Goal: Information Seeking & Learning: Learn about a topic

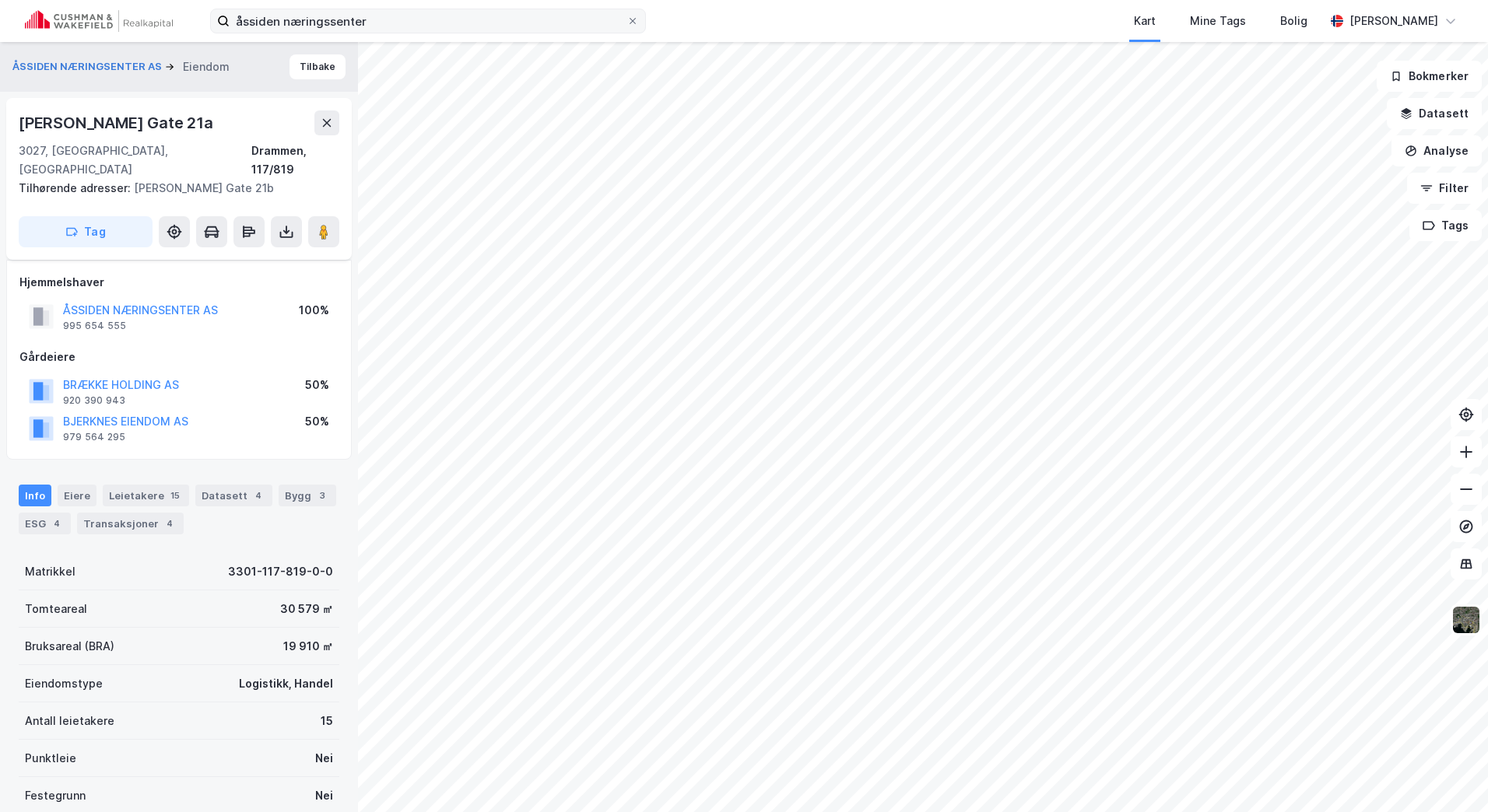
scroll to position [137, 0]
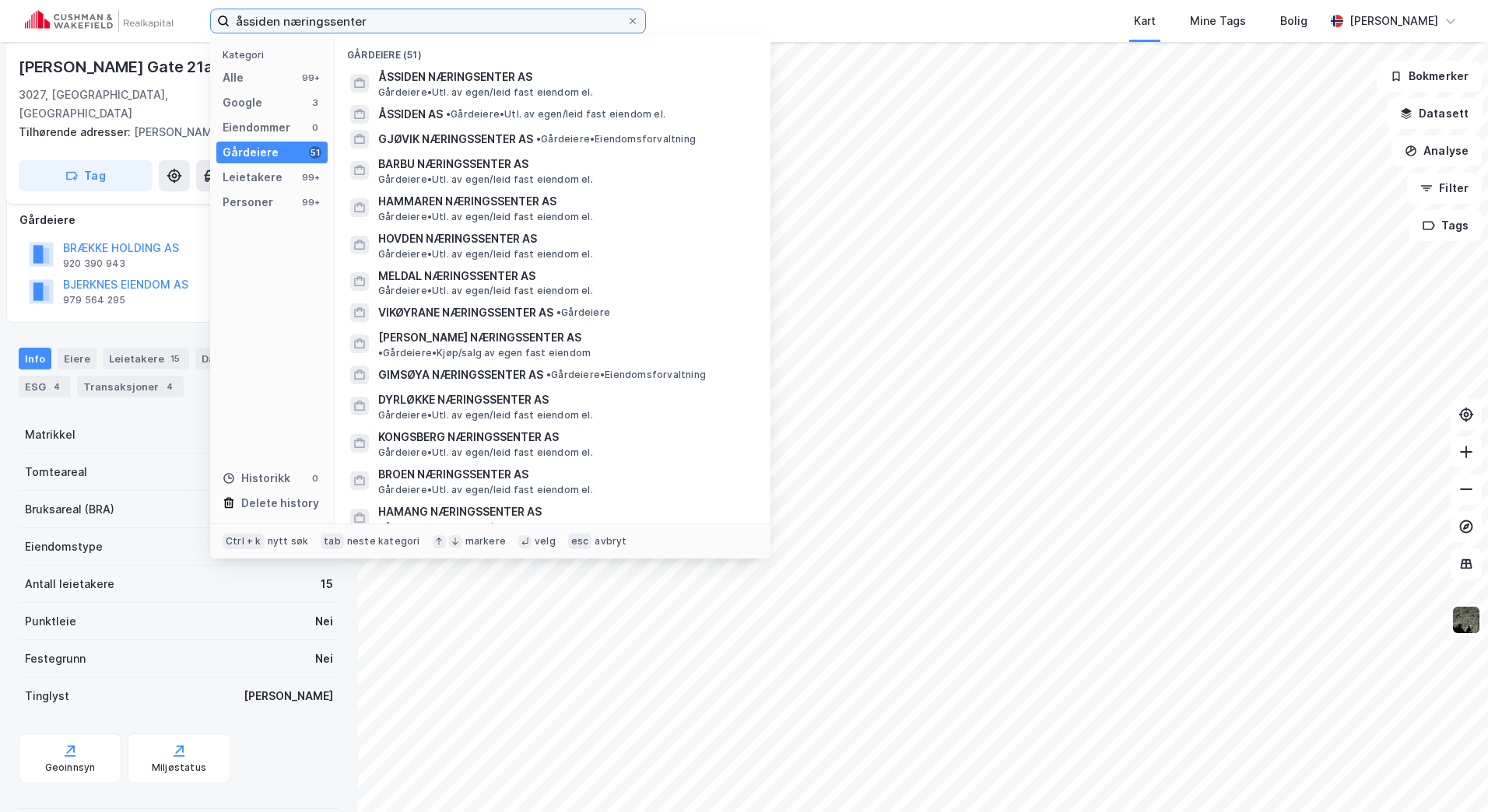
drag, startPoint x: 421, startPoint y: 29, endPoint x: 124, endPoint y: 29, distance: 297.0
click at [124, 29] on div "åssiden næringssenter Kategori Alle 99+ Google 3 Eiendommer 0 Gårdeiere 51 Leie…" at bounding box center [744, 21] width 1488 height 42
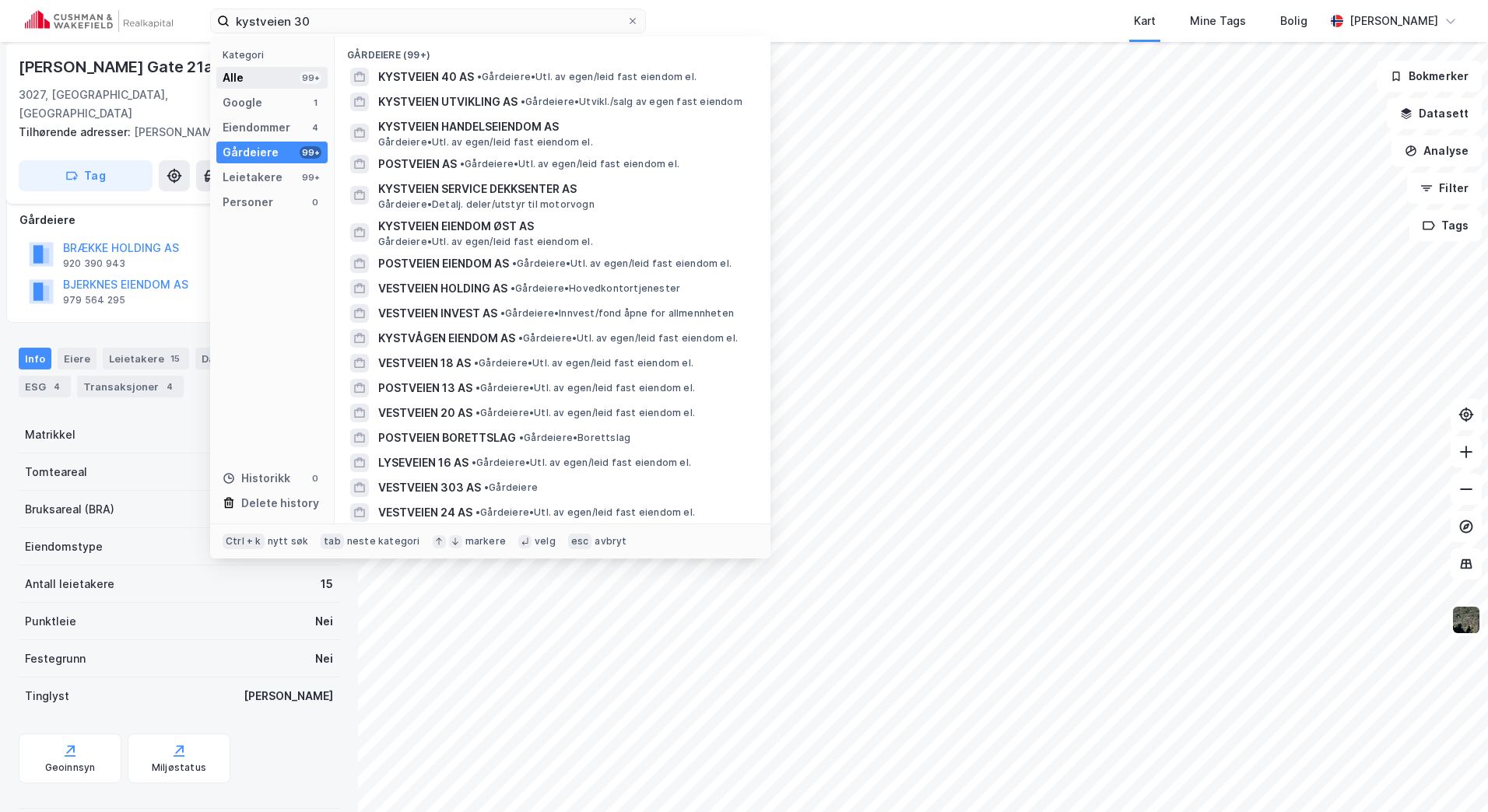
click at [258, 74] on div "Alle 99+" at bounding box center [272, 78] width 111 height 22
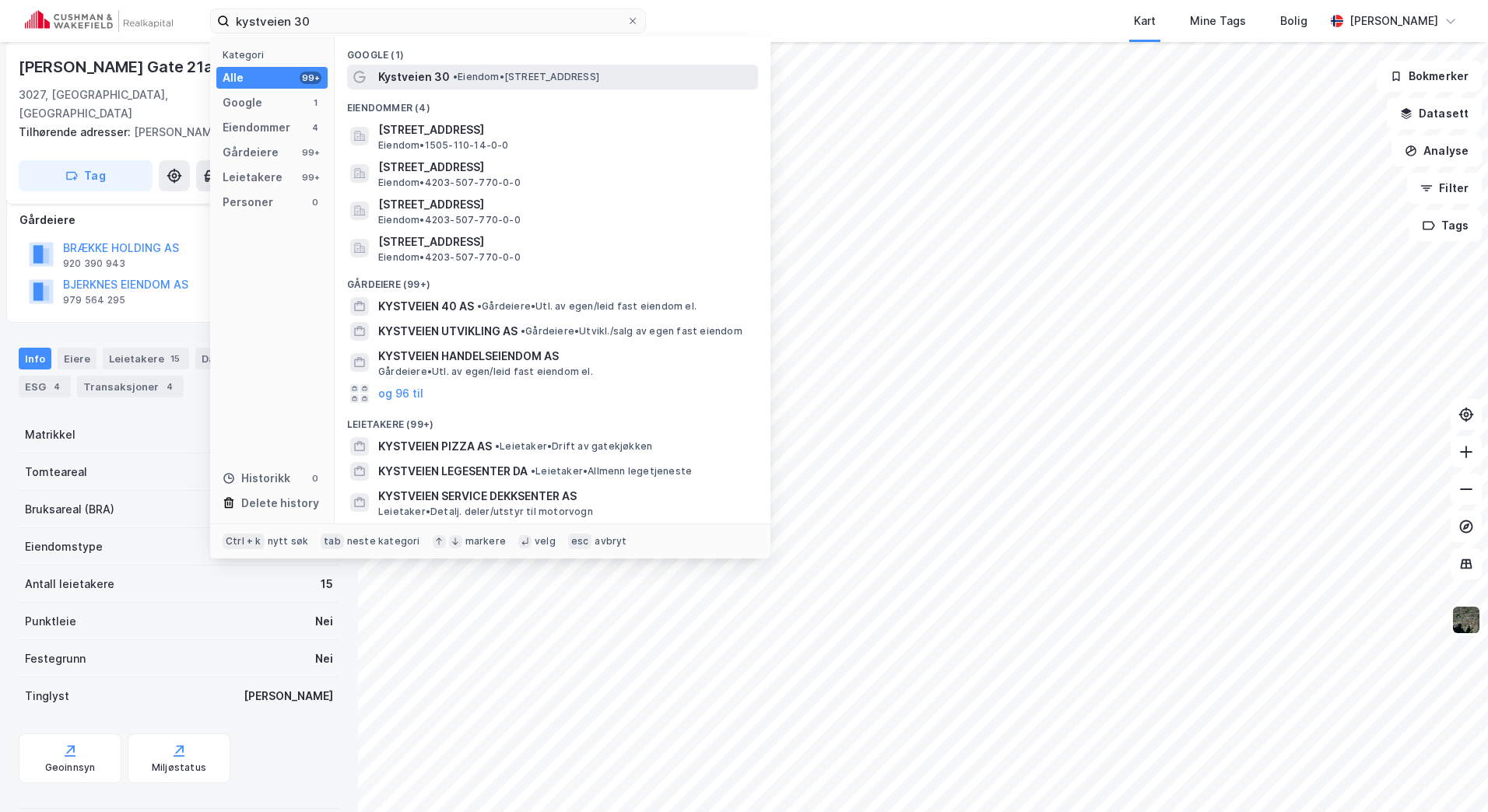
click at [421, 78] on span "Kystveien 30" at bounding box center [414, 77] width 72 height 19
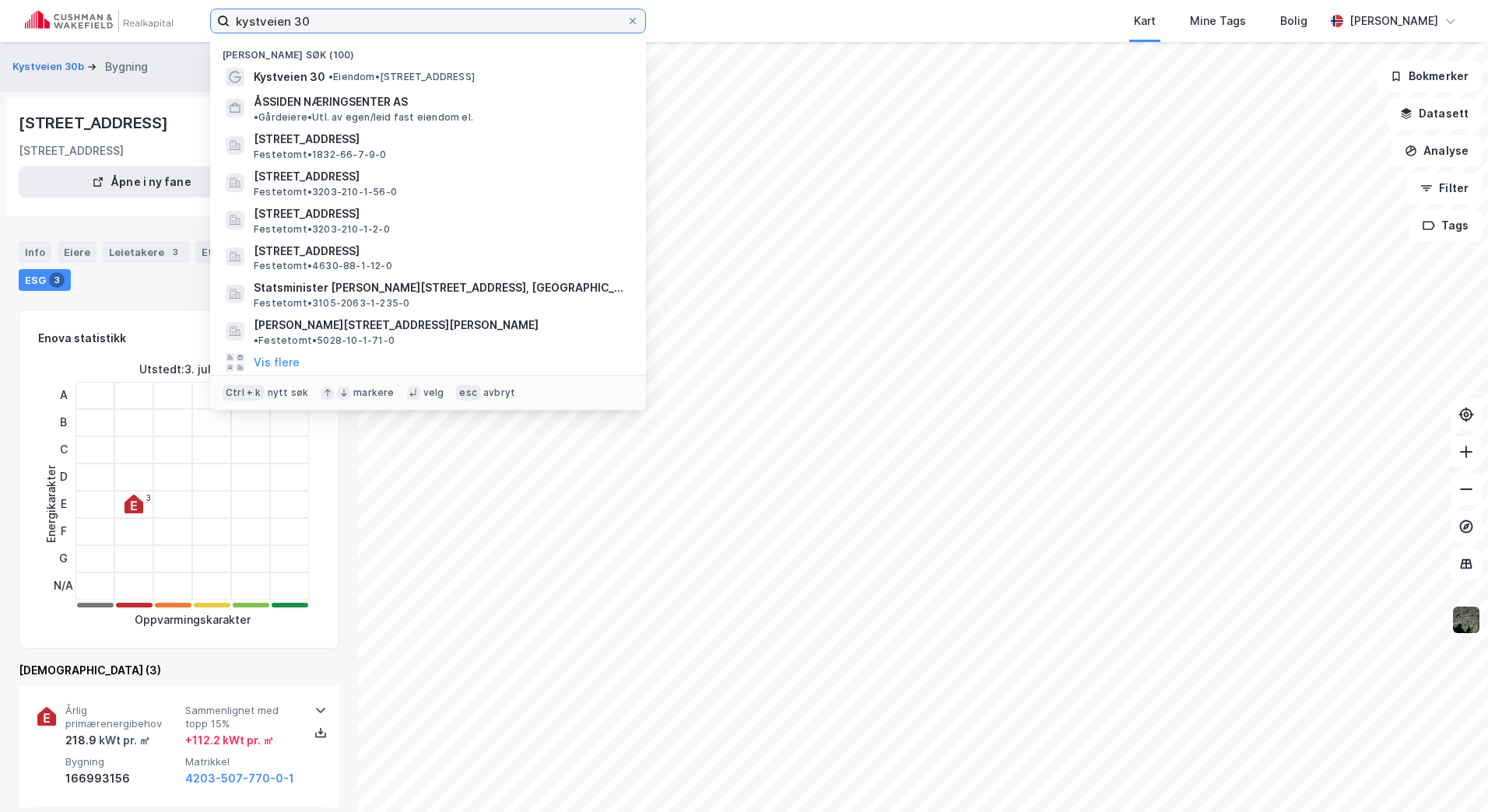
drag, startPoint x: 330, startPoint y: 12, endPoint x: 133, endPoint y: 32, distance: 198.0
click at [133, 32] on div "kystveien 30 Nylige søk (100) Kystveien 30 • Eiendom • [STREET_ADDRESS] ÅSSIDEN…" at bounding box center [744, 21] width 1488 height 42
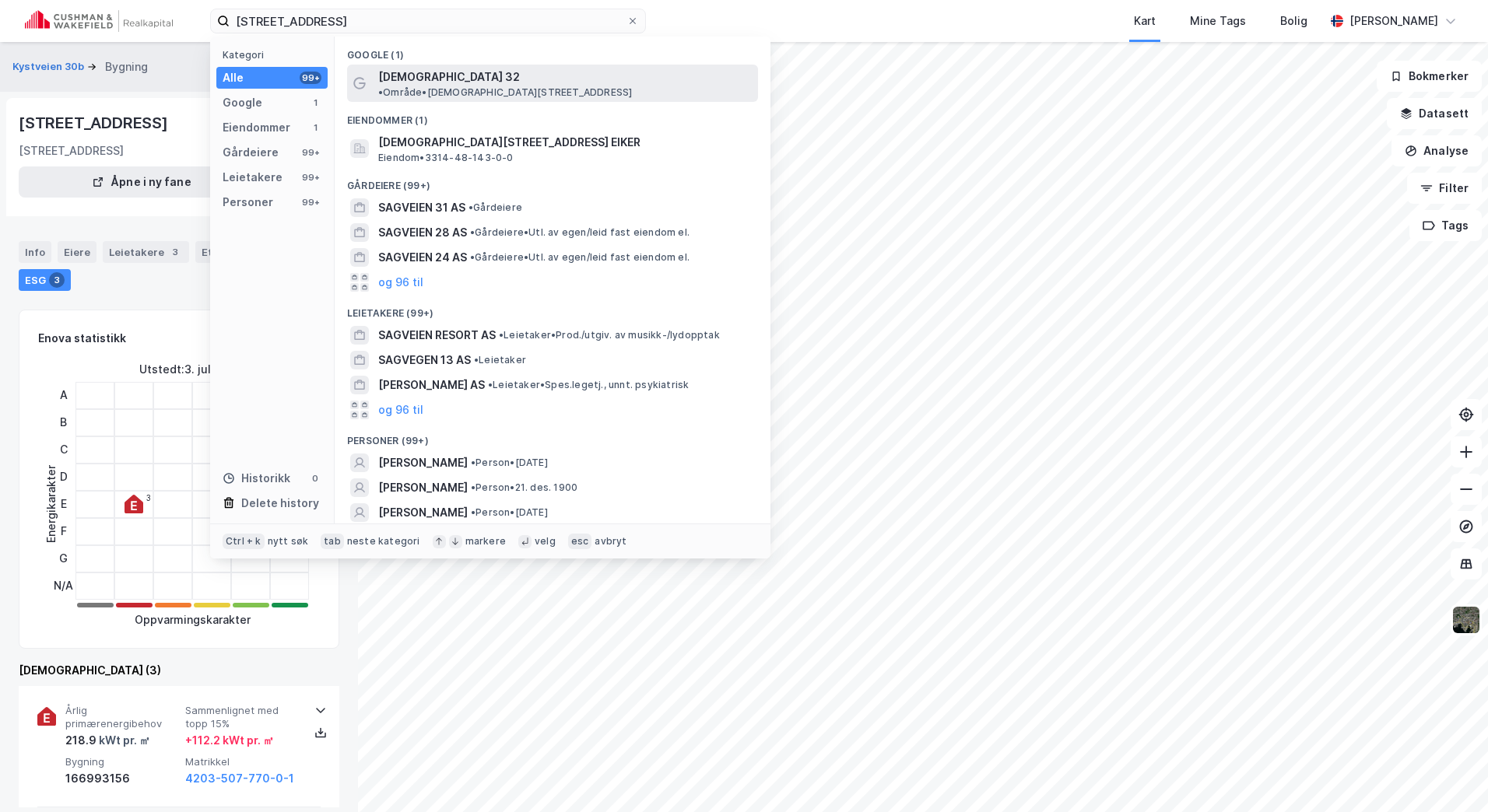
click at [619, 65] on div "[DEMOGRAPHIC_DATA] 32 • Område • [DEMOGRAPHIC_DATA][STREET_ADDRESS]" at bounding box center [552, 83] width 411 height 37
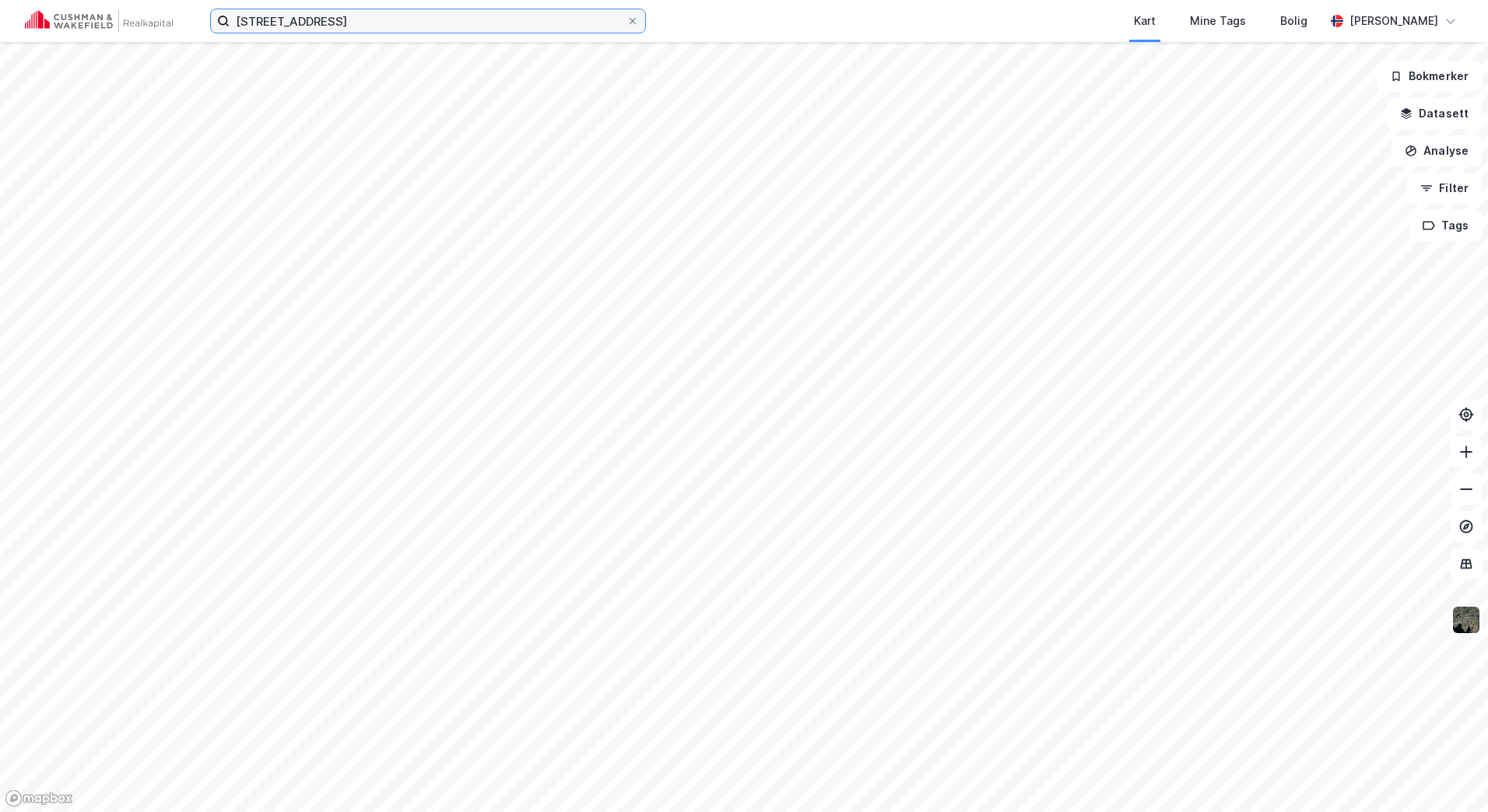
click at [407, 26] on input "[STREET_ADDRESS]" at bounding box center [428, 21] width 397 height 24
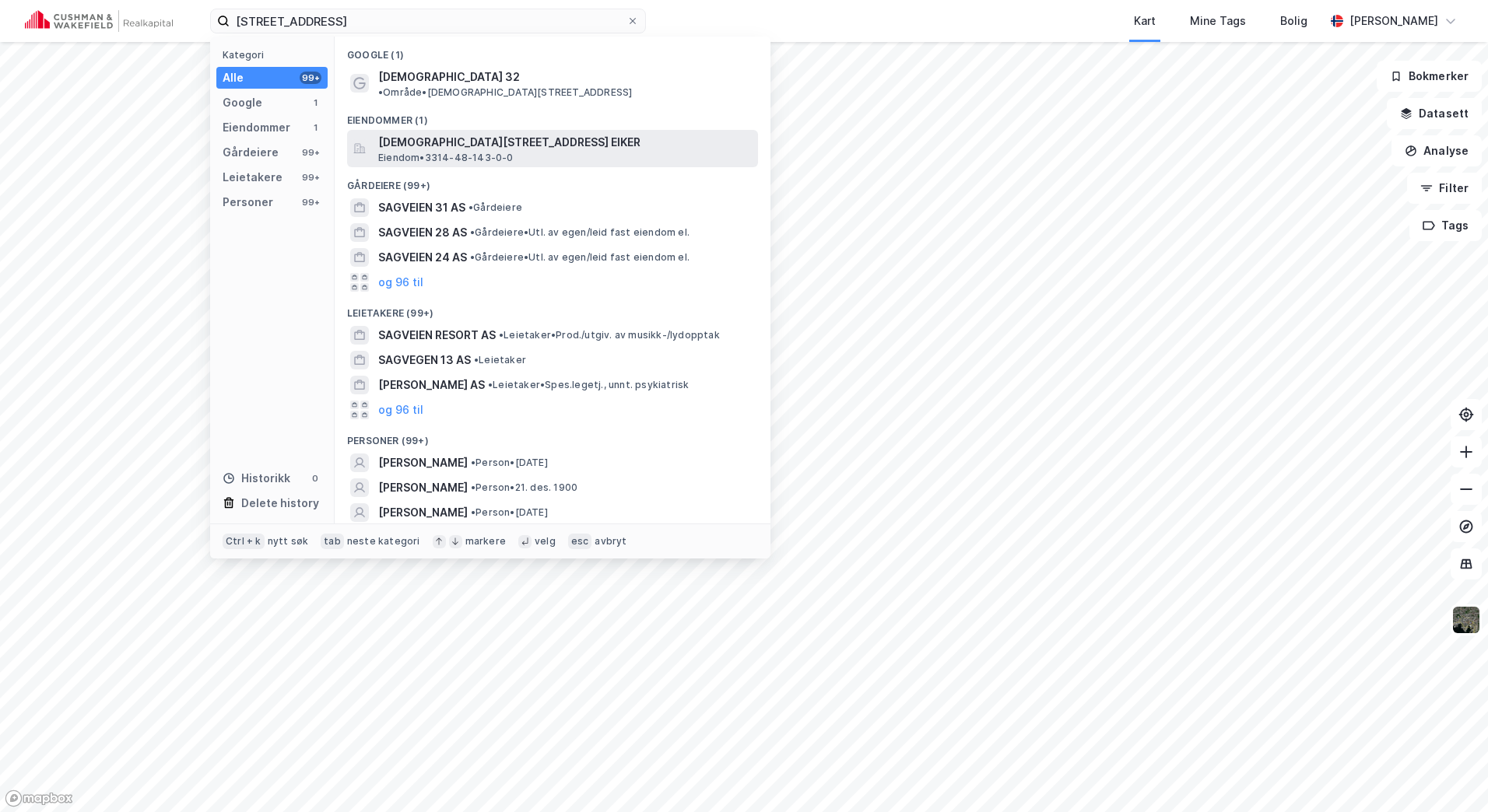
click at [464, 152] on span "Eiendom • 3314-48-143-0-0" at bounding box center [446, 158] width 135 height 13
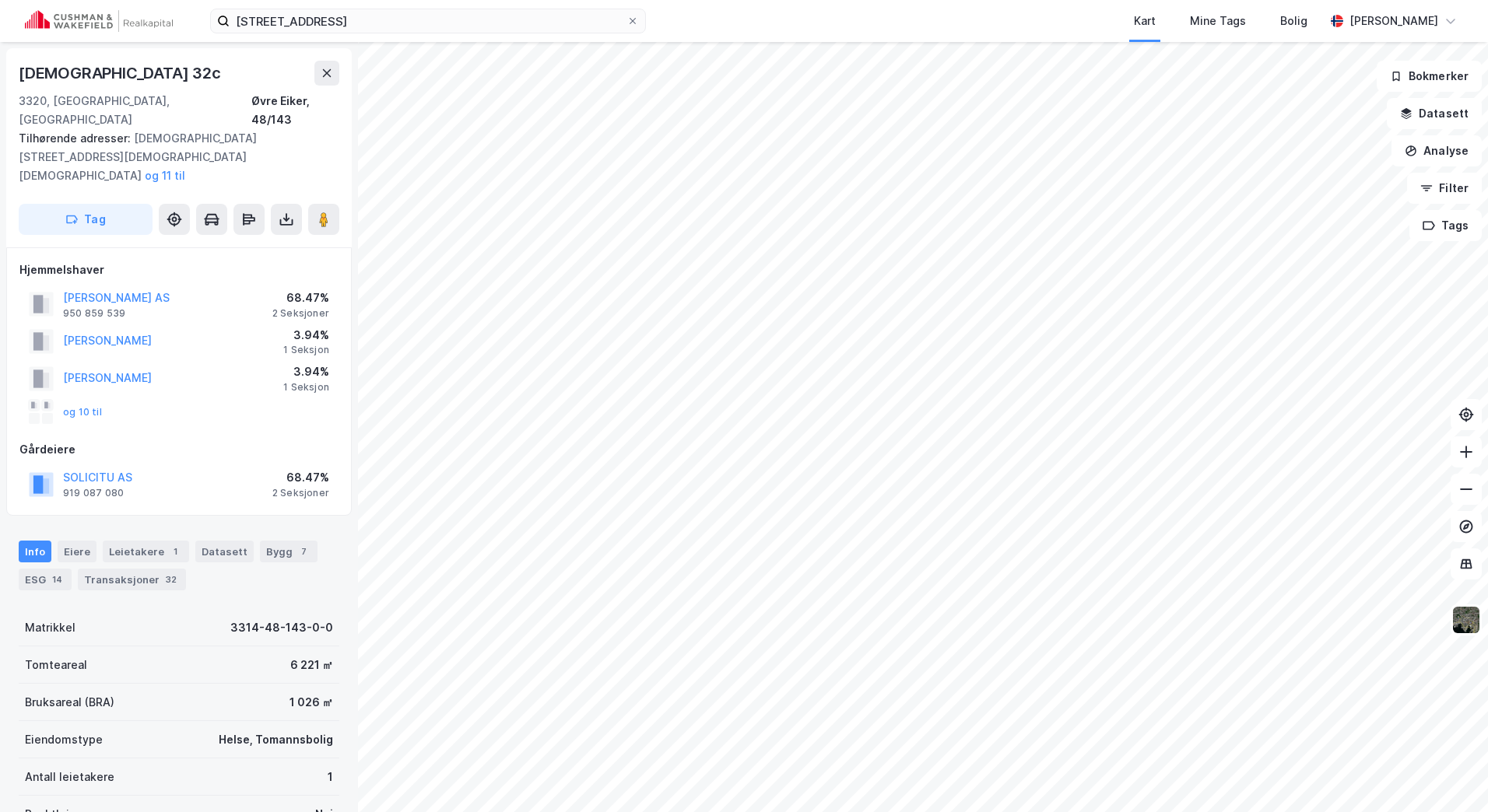
scroll to position [1, 0]
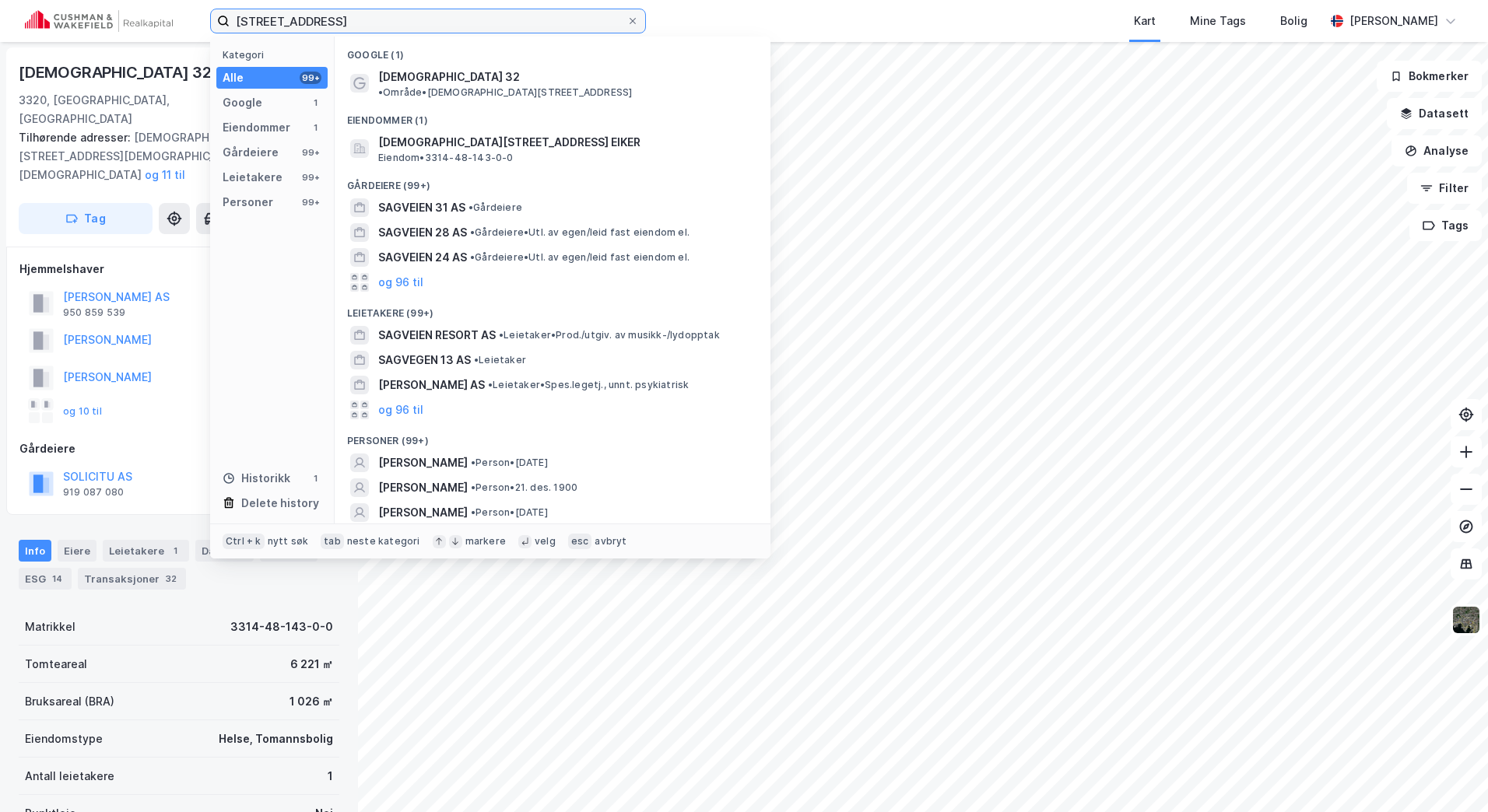
drag, startPoint x: 197, startPoint y: 30, endPoint x: 97, endPoint y: 35, distance: 100.1
click at [103, 35] on div "sagveien 32c Kategori Alle 99+ Google 1 Eiendommer 1 Gårdeiere 99+ Leietakere 9…" at bounding box center [744, 21] width 1488 height 42
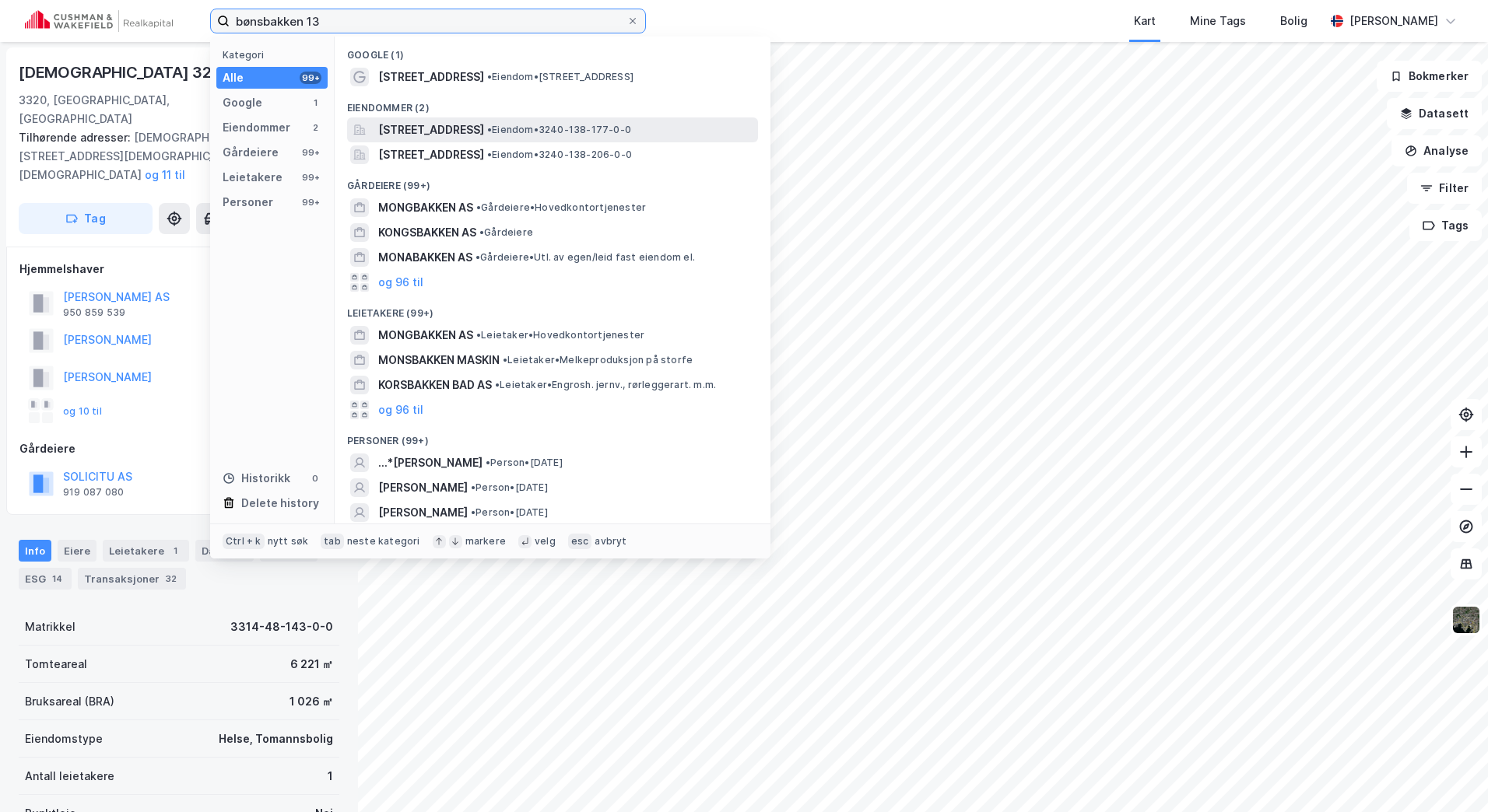
type input "bønsbakken 13"
click at [484, 134] on span "[STREET_ADDRESS]" at bounding box center [431, 130] width 106 height 19
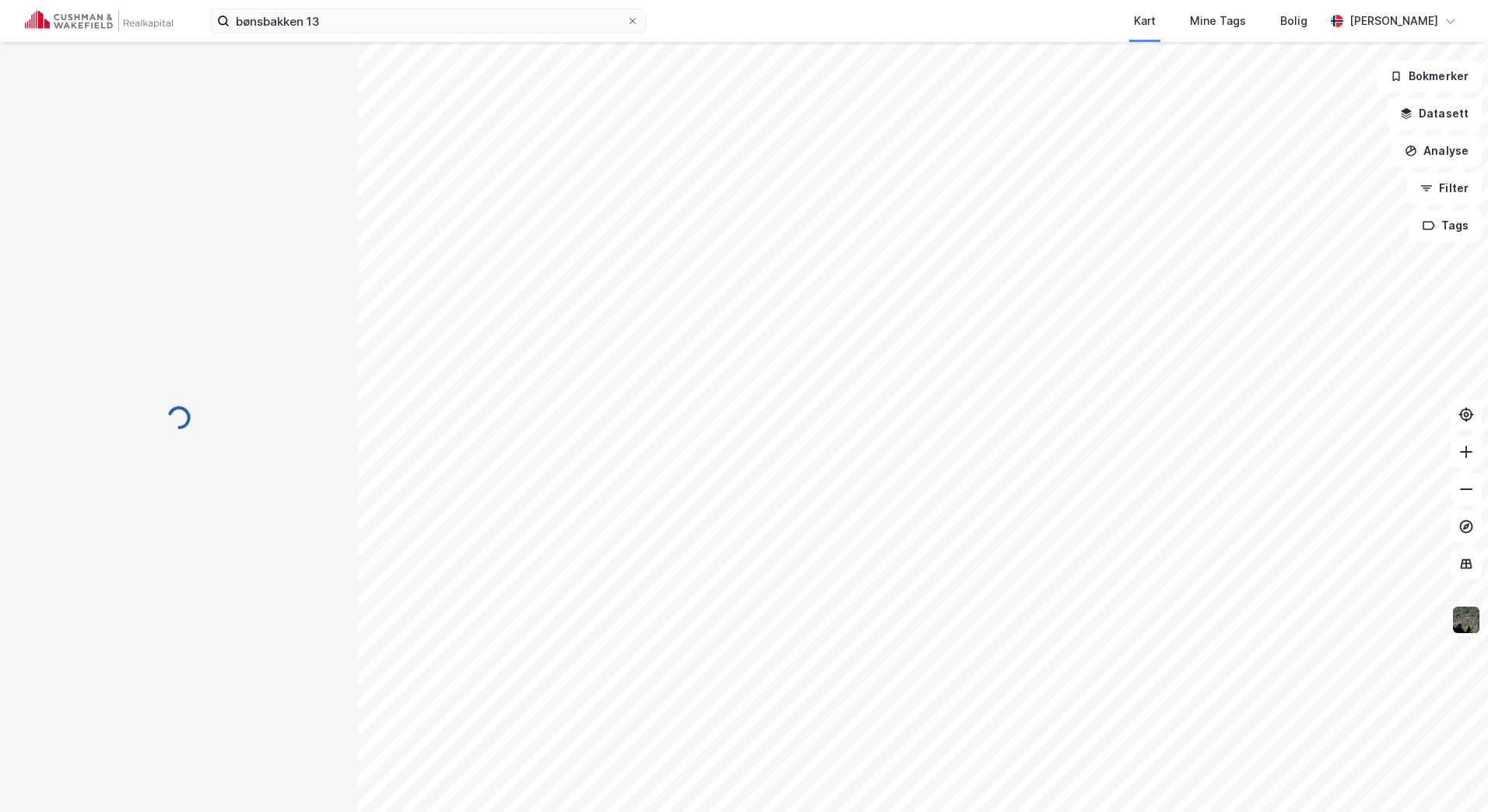
scroll to position [1, 0]
